Goal: Navigation & Orientation: Find specific page/section

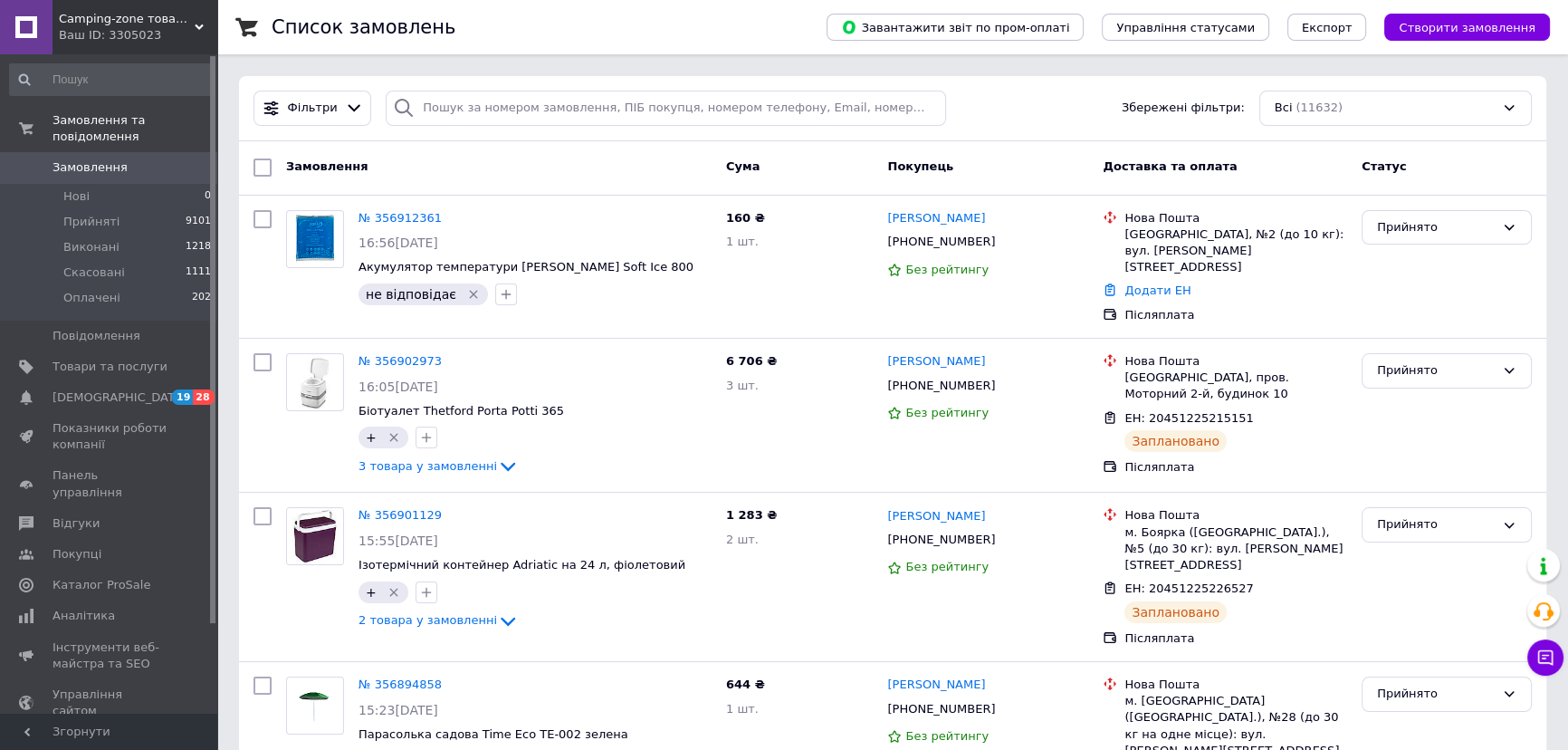
click at [104, 29] on div "Ваш ID: 3305023" at bounding box center [137, 35] width 158 height 17
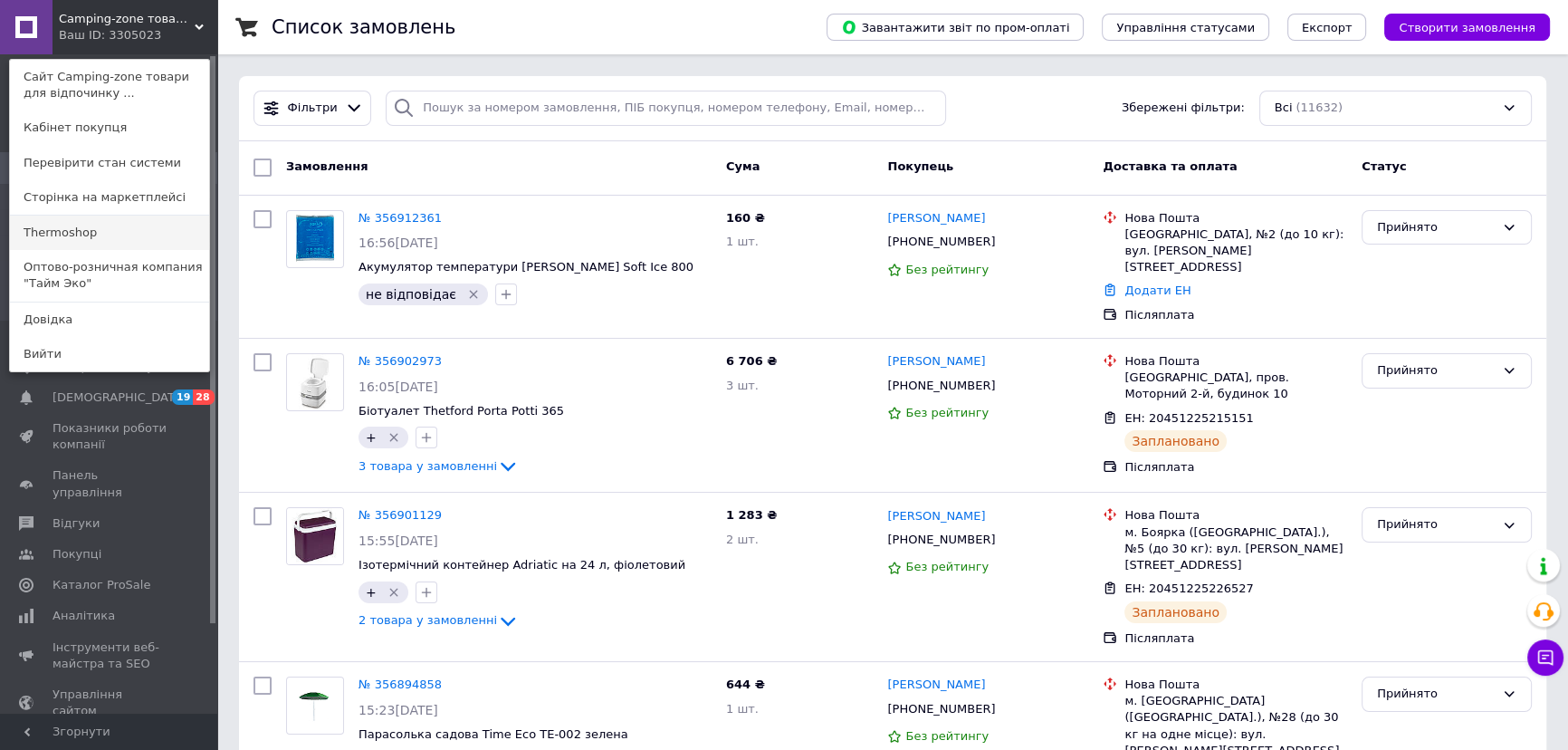
click at [81, 228] on link "Thermoshop" at bounding box center [109, 233] width 199 height 34
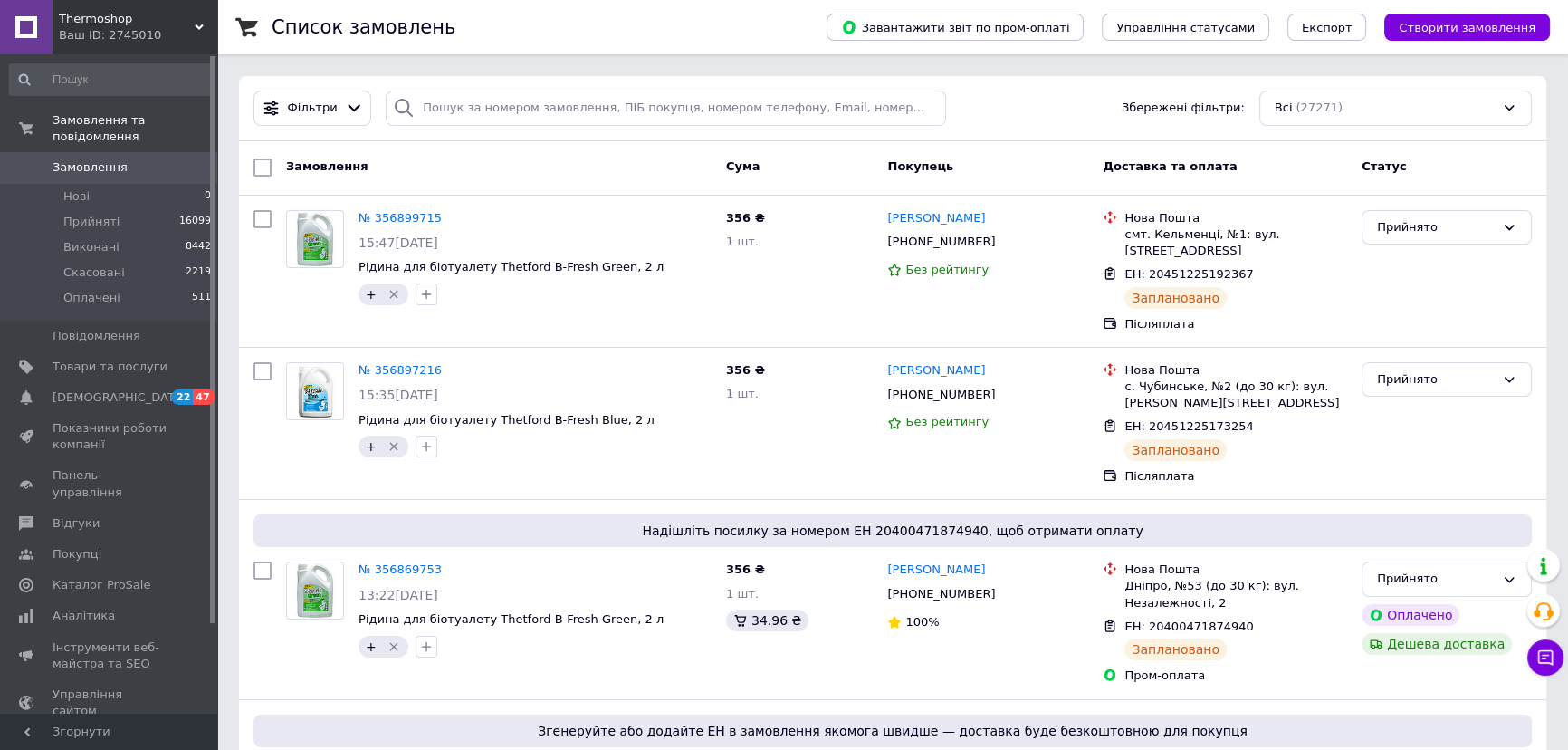
click at [169, 42] on div "Ваш ID: 2745010" at bounding box center [137, 35] width 158 height 17
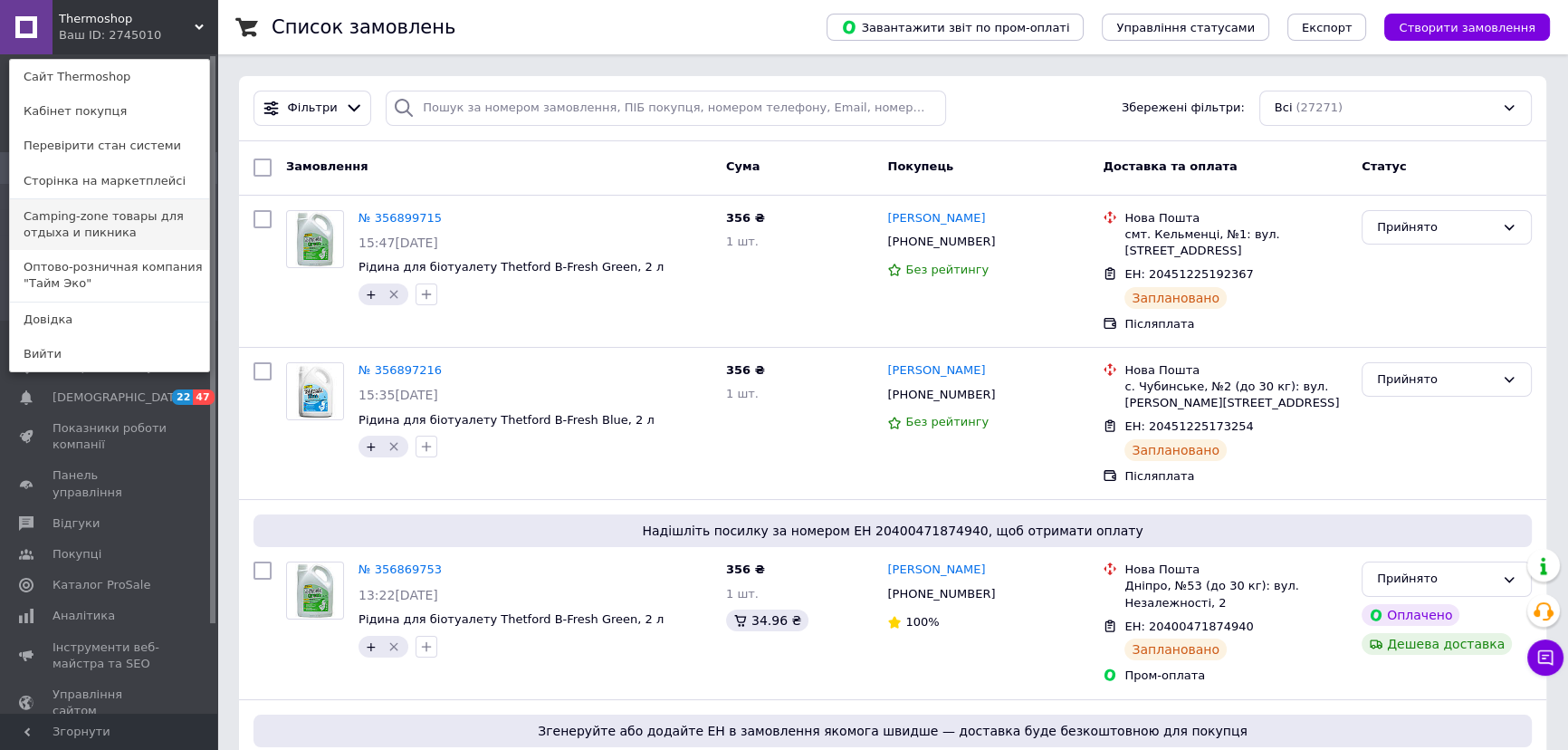
click at [88, 235] on link "Camping-zone товары для отдыха и пикника" at bounding box center [109, 225] width 199 height 51
